Goal: Task Accomplishment & Management: Use online tool/utility

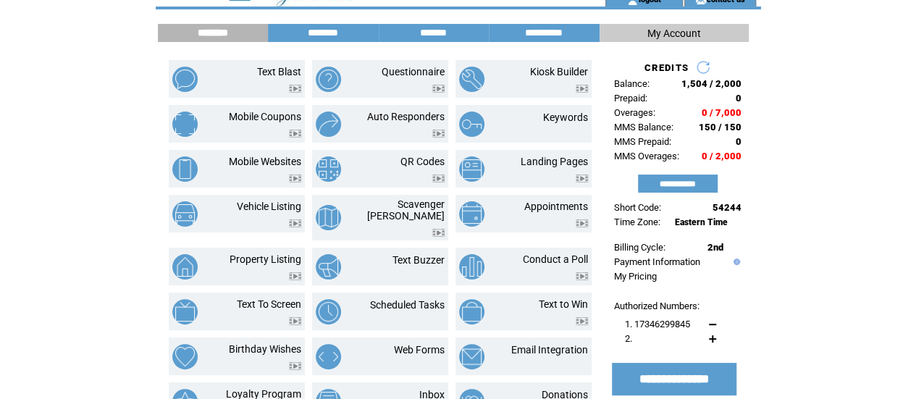
scroll to position [42, 0]
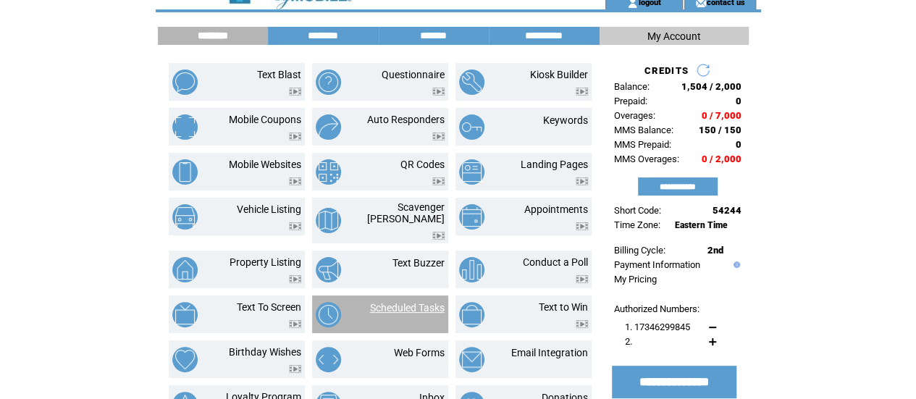
click at [395, 302] on link "Scheduled Tasks" at bounding box center [407, 308] width 75 height 12
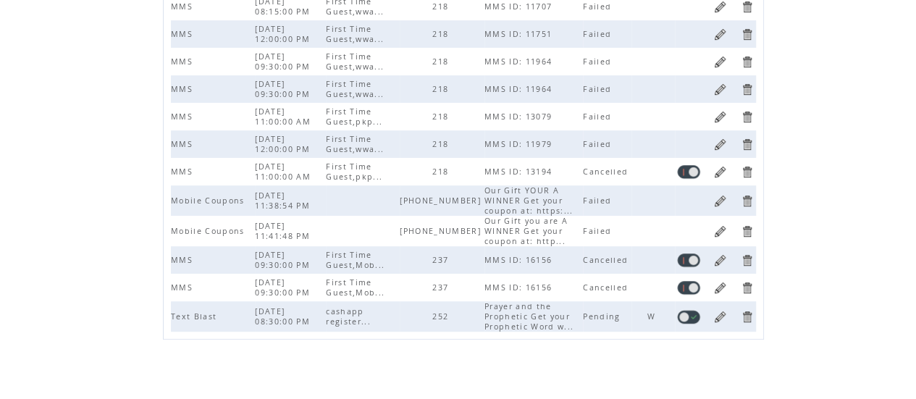
scroll to position [377, 0]
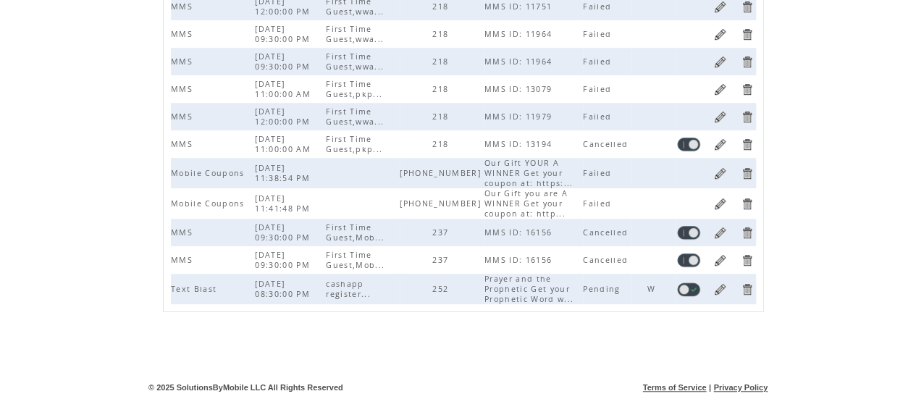
click at [721, 286] on link at bounding box center [720, 289] width 14 height 14
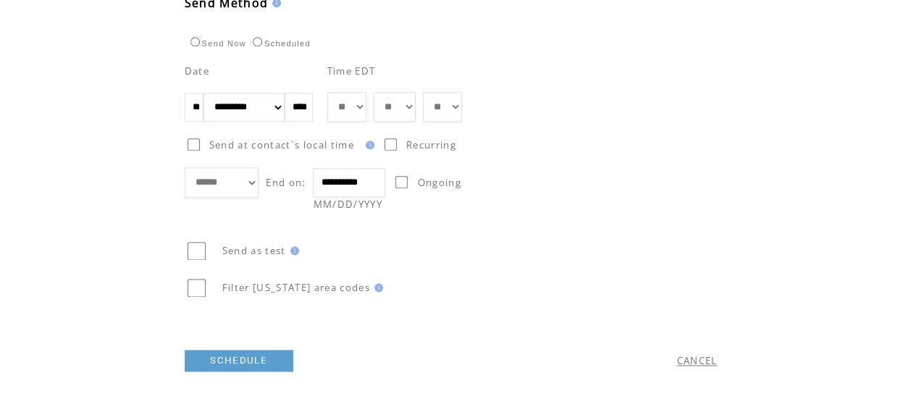
scroll to position [842, 0]
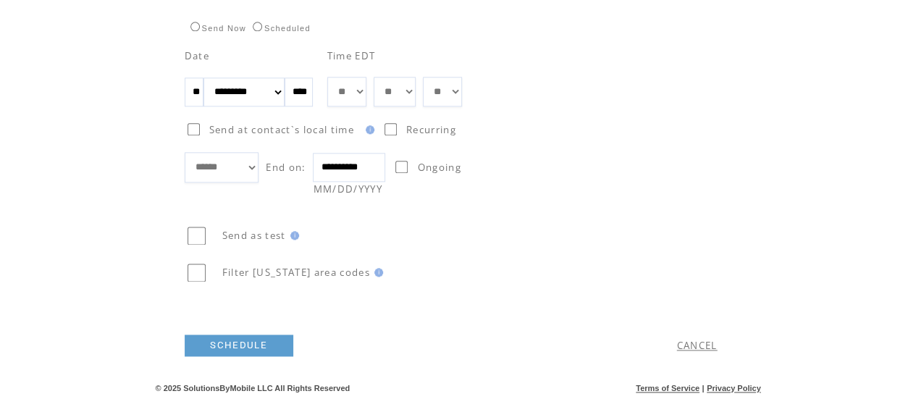
click at [272, 345] on link "SCHEDULE" at bounding box center [239, 346] width 109 height 22
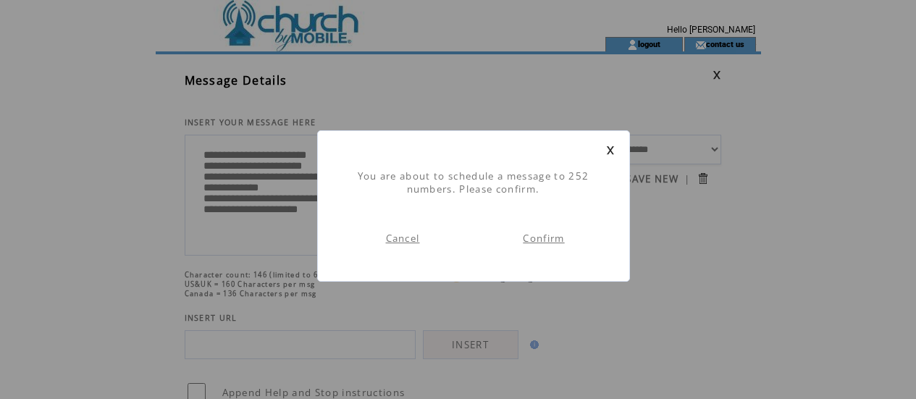
scroll to position [1, 0]
click at [540, 238] on link "Confirm" at bounding box center [543, 238] width 41 height 13
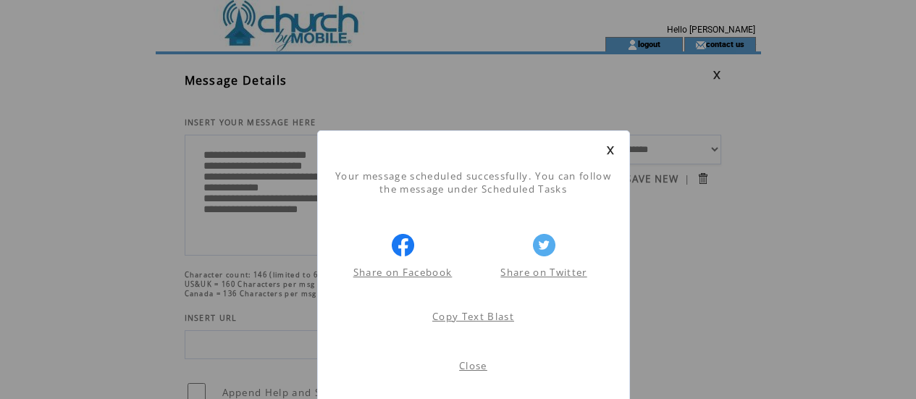
scroll to position [1, 0]
click at [610, 151] on link at bounding box center [610, 150] width 9 height 9
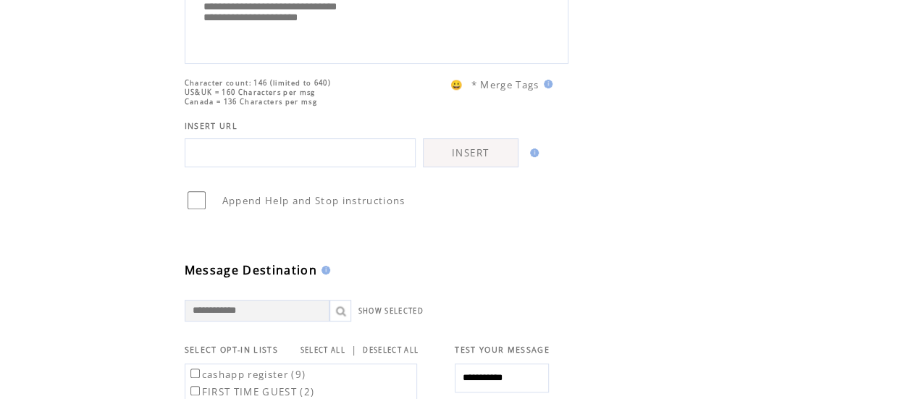
scroll to position [109, 0]
